Goal: Information Seeking & Learning: Learn about a topic

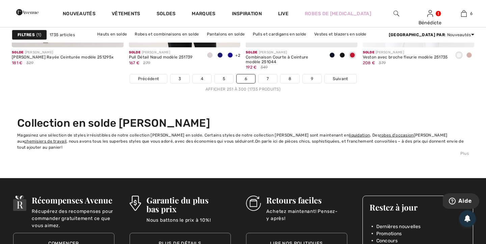
scroll to position [3050, 0]
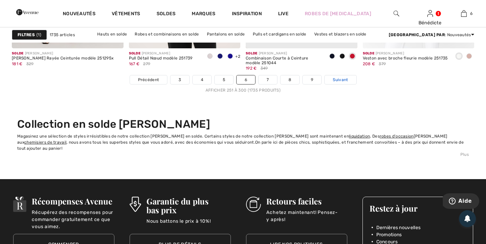
click at [339, 80] on span "Suivant" at bounding box center [340, 80] width 15 height 6
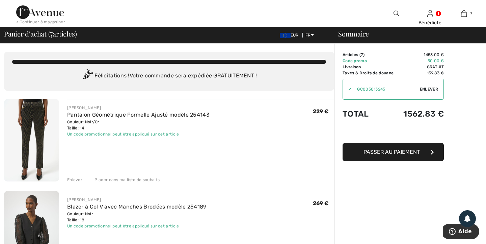
click at [47, 24] on div "< Continuer à magasiner" at bounding box center [40, 22] width 49 height 6
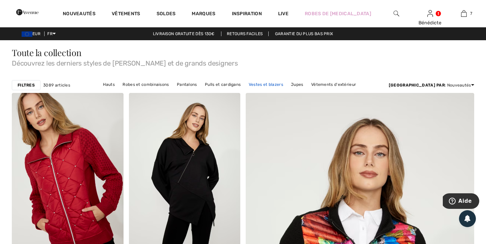
click at [281, 81] on link "Vestes et blazers" at bounding box center [265, 84] width 41 height 9
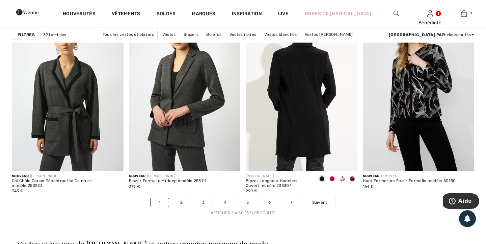
scroll to position [2922, 0]
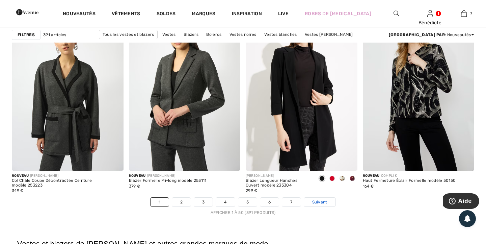
click at [317, 204] on span "Suivant" at bounding box center [319, 202] width 15 height 6
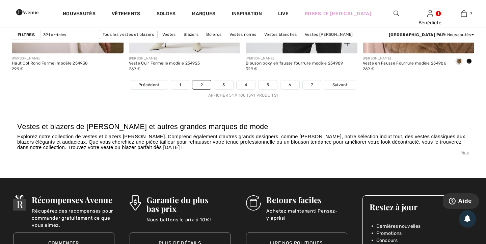
scroll to position [3045, 0]
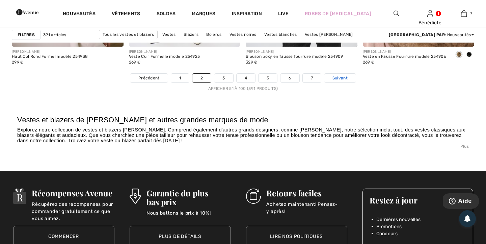
click at [341, 81] on link "Suivant" at bounding box center [339, 78] width 31 height 9
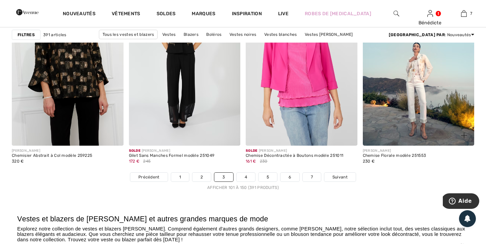
scroll to position [2945, 0]
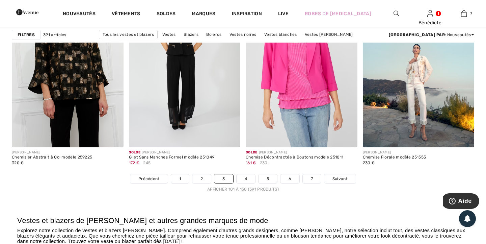
click at [417, 76] on img at bounding box center [419, 63] width 112 height 167
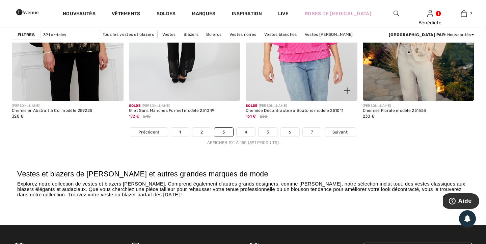
scroll to position [3024, 0]
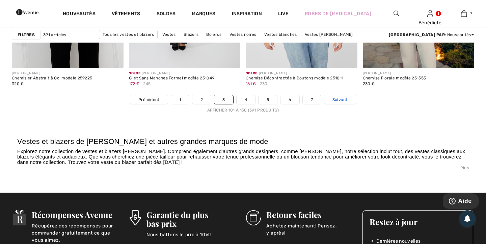
click at [344, 100] on span "Suivant" at bounding box center [339, 99] width 15 height 6
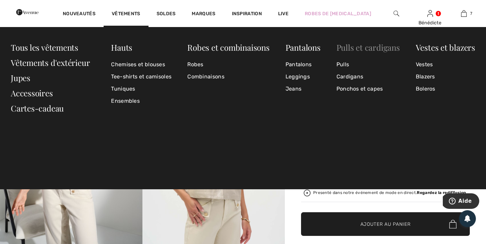
click at [355, 49] on link "Pulls et cardigans" at bounding box center [367, 47] width 63 height 11
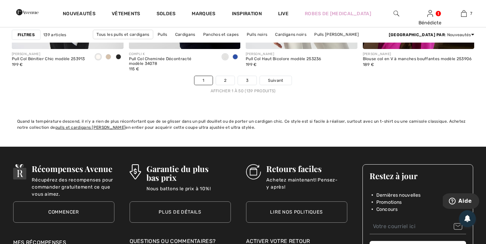
scroll to position [3057, 0]
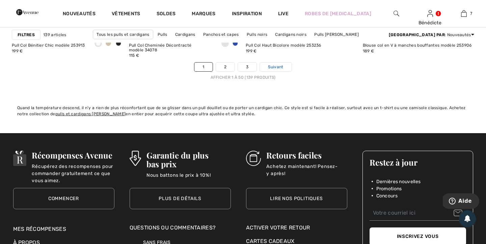
click at [270, 68] on span "Suivant" at bounding box center [275, 67] width 15 height 6
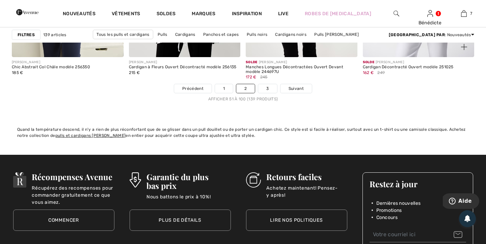
scroll to position [3036, 0]
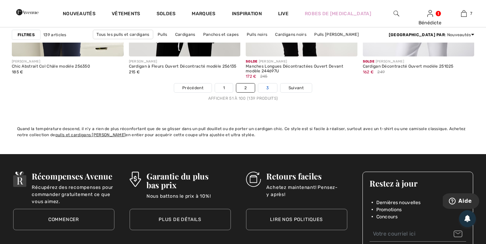
click at [264, 88] on link "3" at bounding box center [267, 87] width 19 height 9
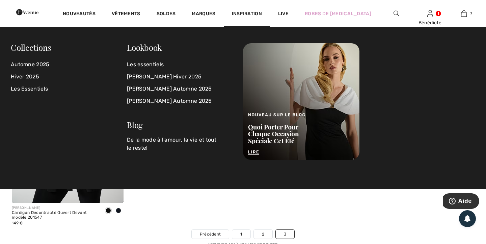
scroll to position [2492, 0]
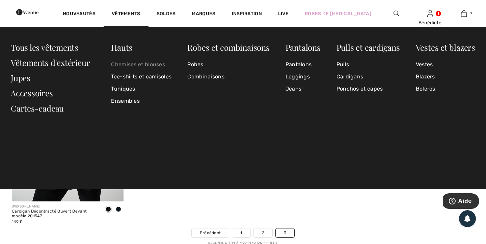
click at [156, 65] on link "Chemises et blouses" at bounding box center [141, 64] width 60 height 12
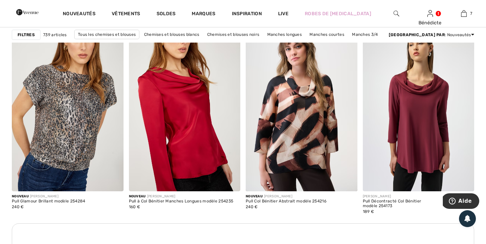
scroll to position [675, 0]
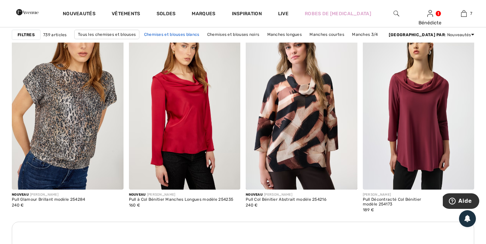
click at [198, 34] on link "Chemises et blouses blancs" at bounding box center [172, 34] width 62 height 9
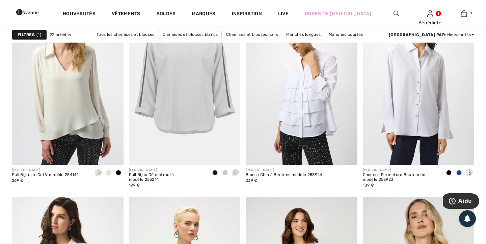
scroll to position [499, 0]
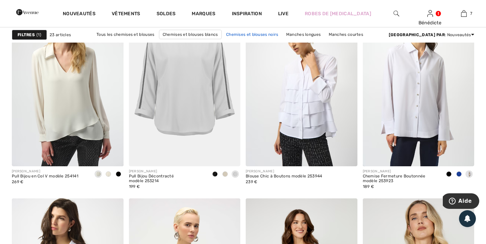
click at [239, 35] on link "Chemises et blouses noirs" at bounding box center [252, 34] width 59 height 9
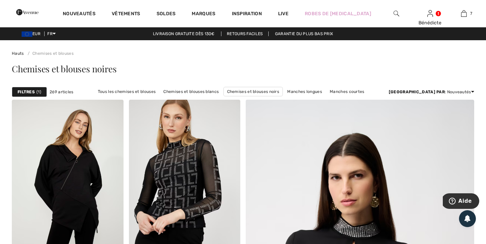
click at [394, 13] on img at bounding box center [396, 13] width 6 height 8
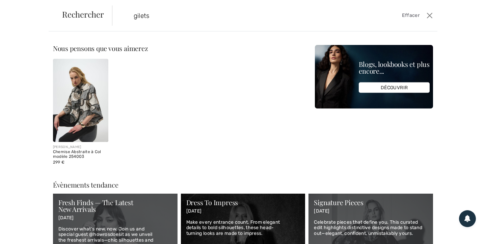
type input "gilets"
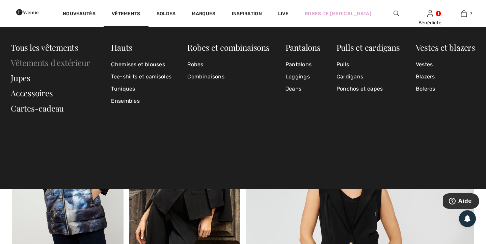
click at [80, 64] on link "Vêtements d'extérieur" at bounding box center [50, 62] width 79 height 11
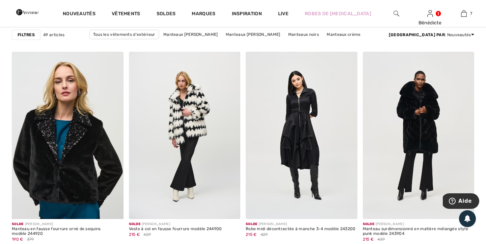
scroll to position [2157, 0]
